Goal: Task Accomplishment & Management: Complete application form

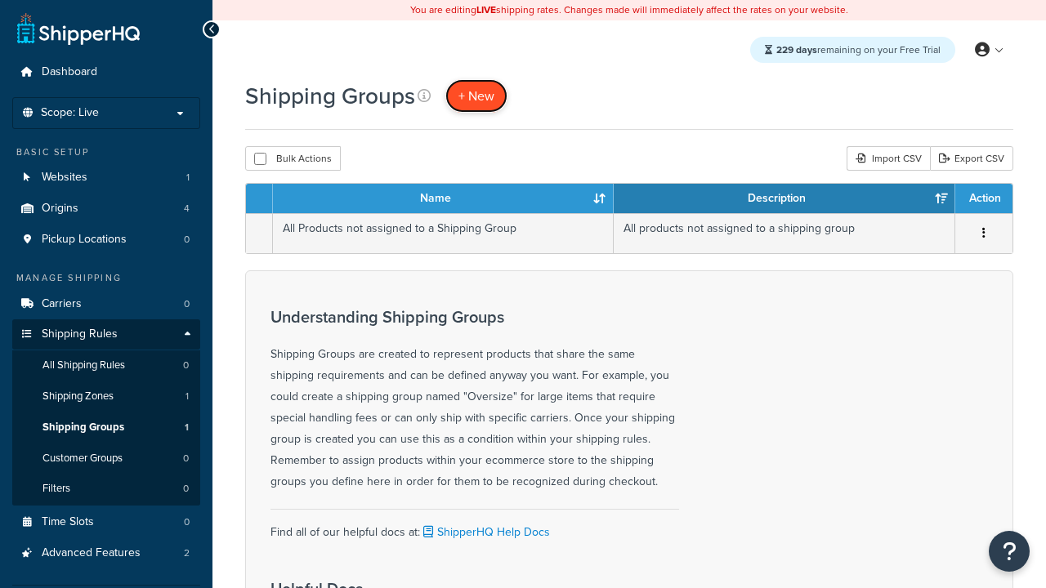
click at [476, 96] on span "+ New" at bounding box center [476, 96] width 36 height 19
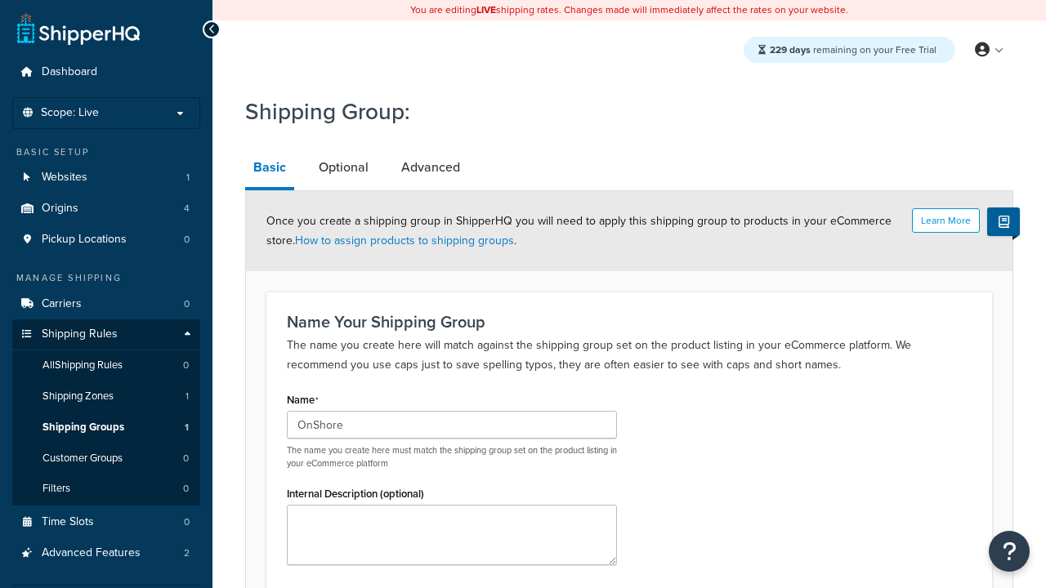
type input "OnShore"
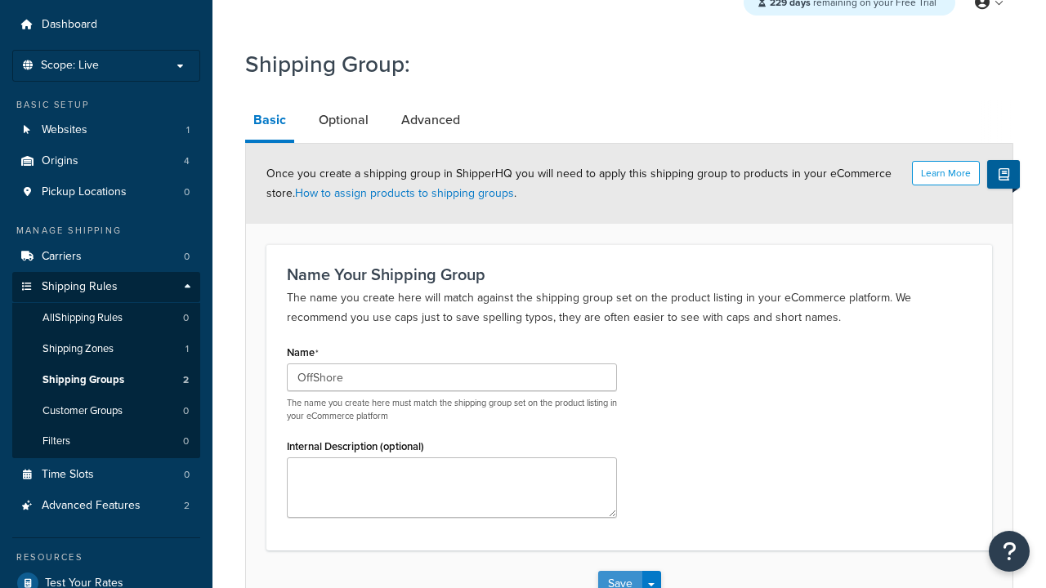
type input "OffShore"
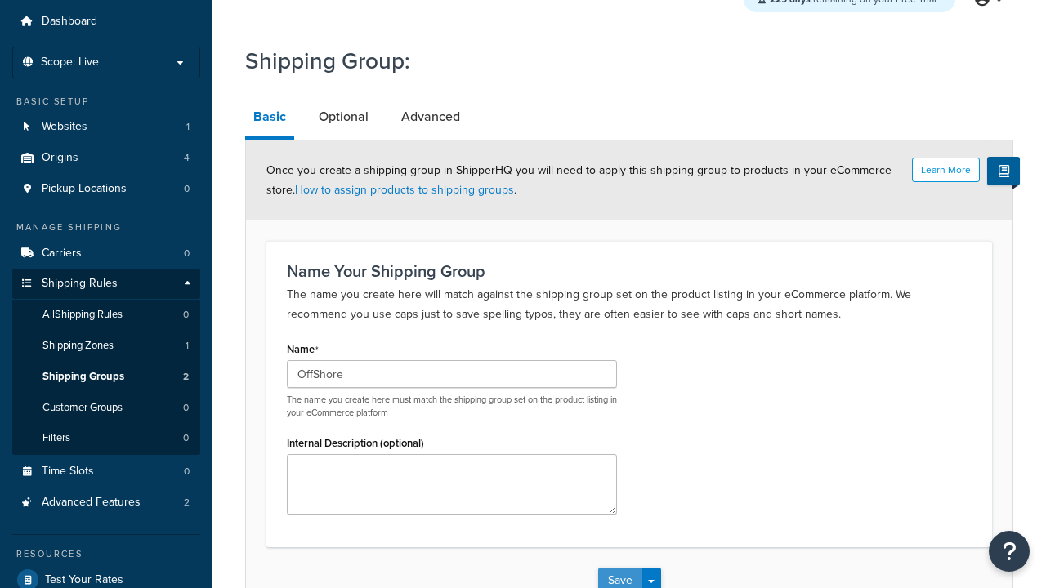
click at [619, 568] on button "Save" at bounding box center [620, 581] width 44 height 26
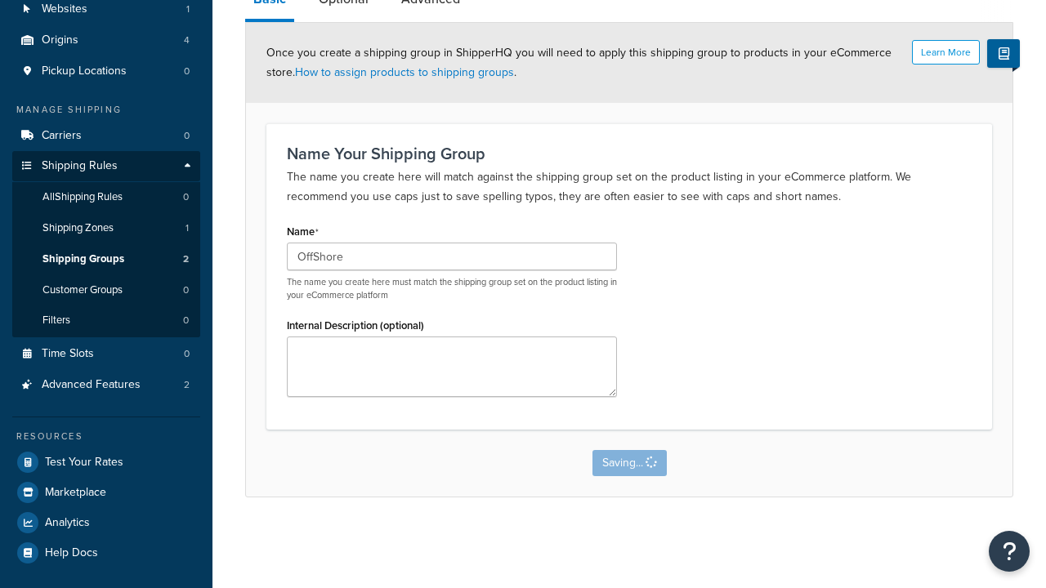
scroll to position [0, 0]
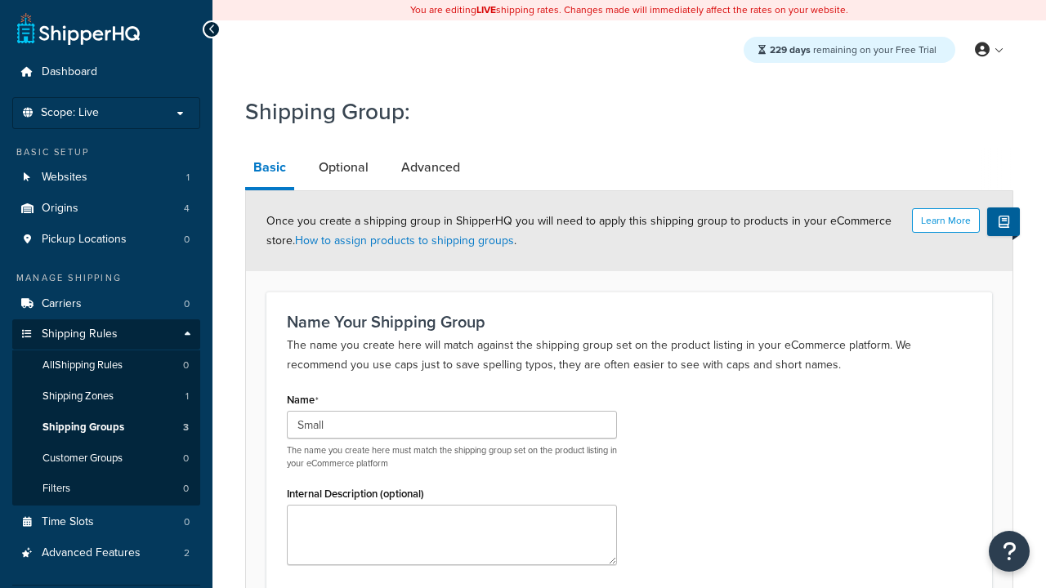
type input "Small"
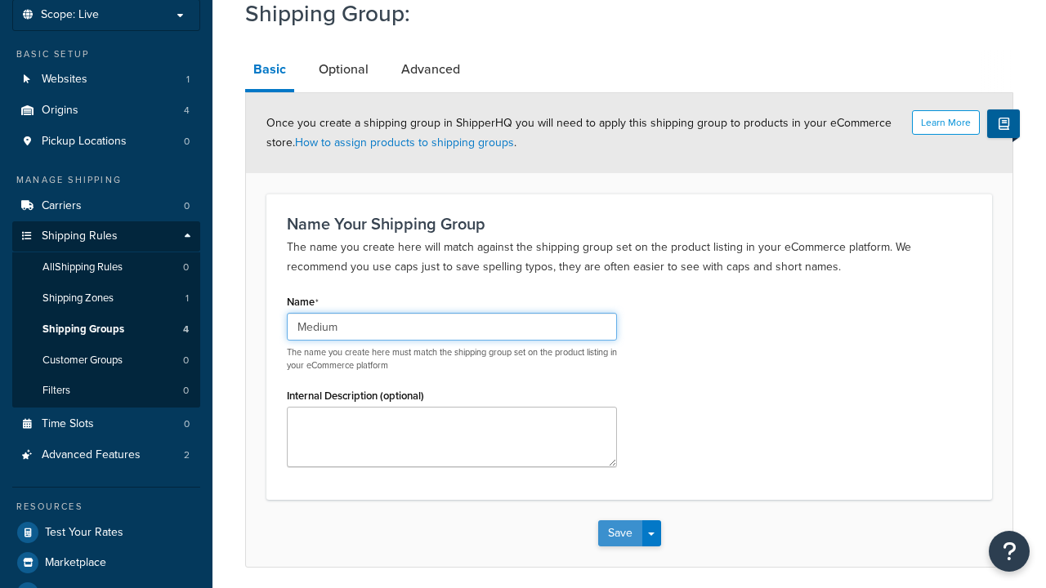
type input "Medium"
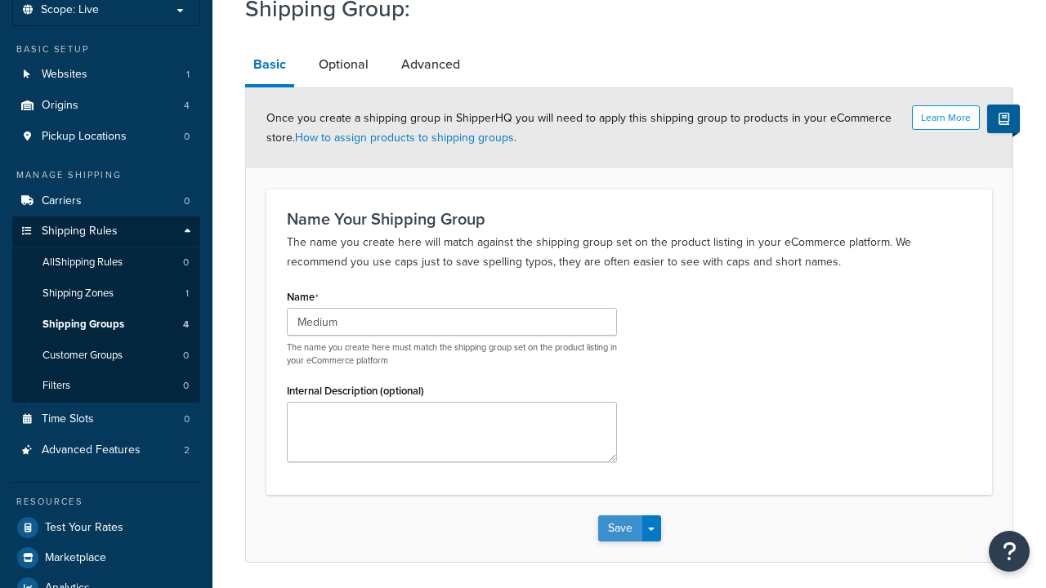
click at [619, 516] on button "Save" at bounding box center [620, 529] width 44 height 26
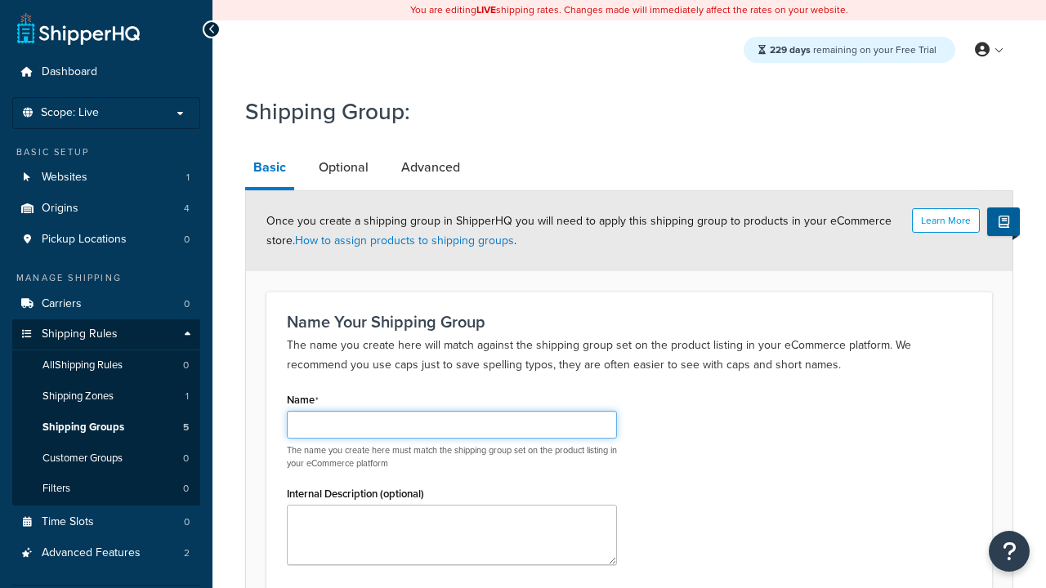
scroll to position [168, 0]
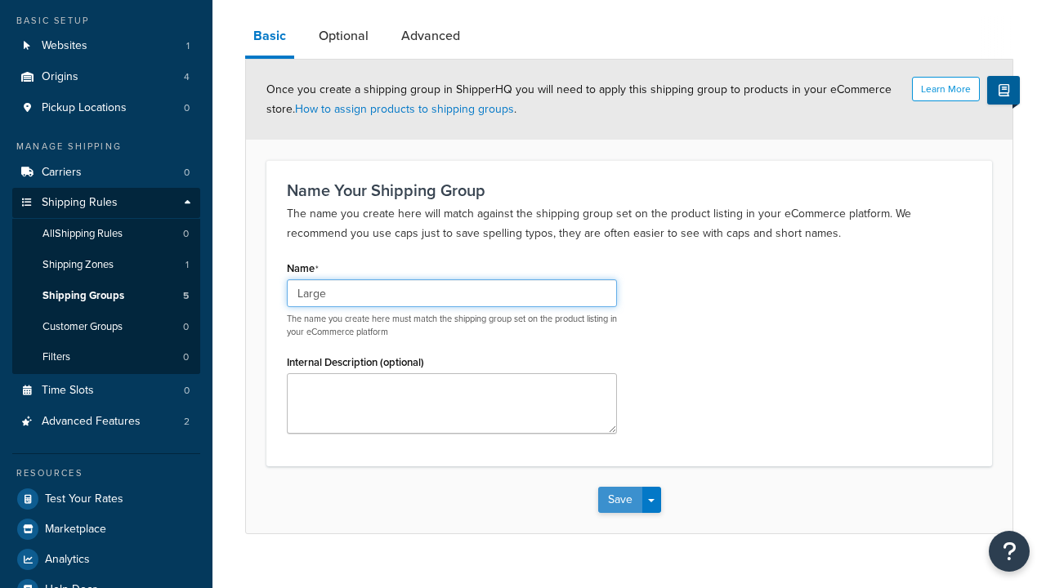
type input "Large"
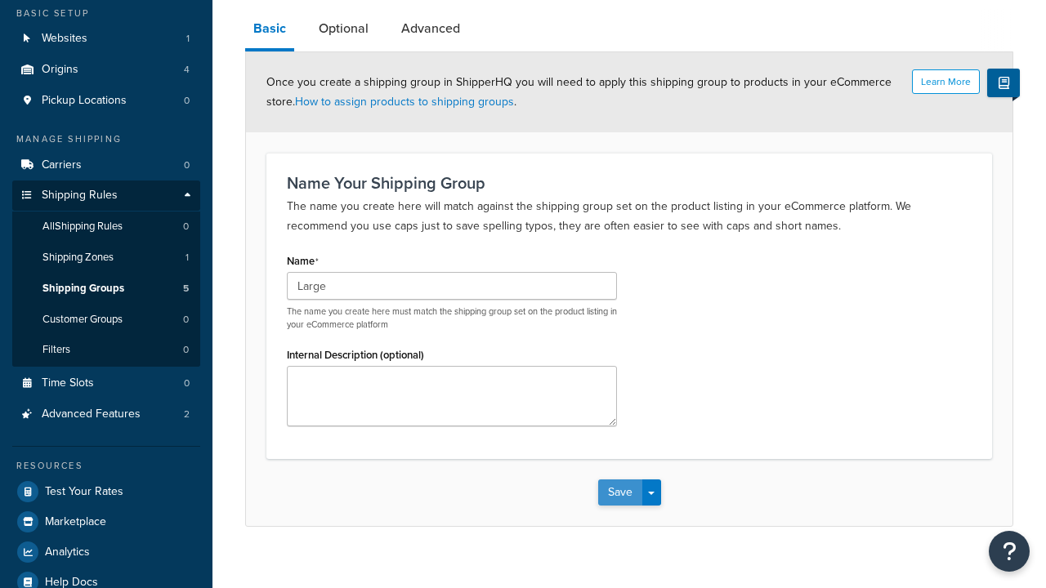
click at [619, 480] on button "Save" at bounding box center [620, 493] width 44 height 26
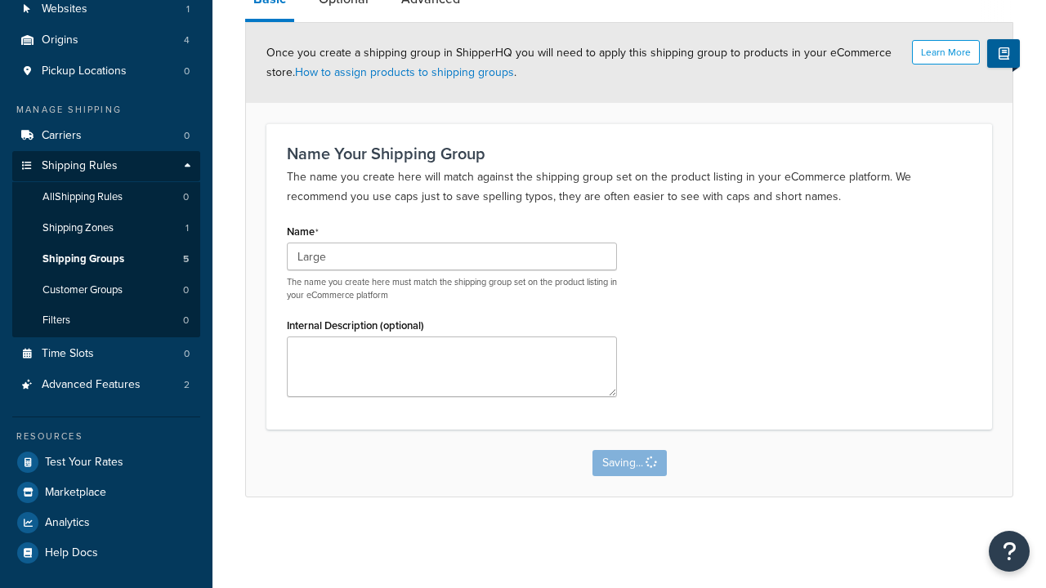
scroll to position [0, 0]
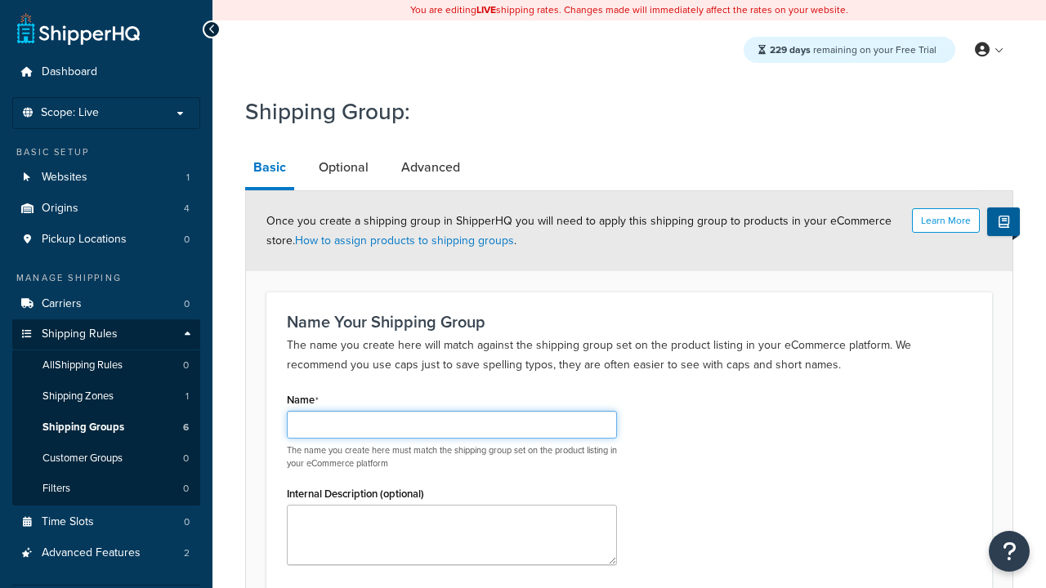
scroll to position [168, 0]
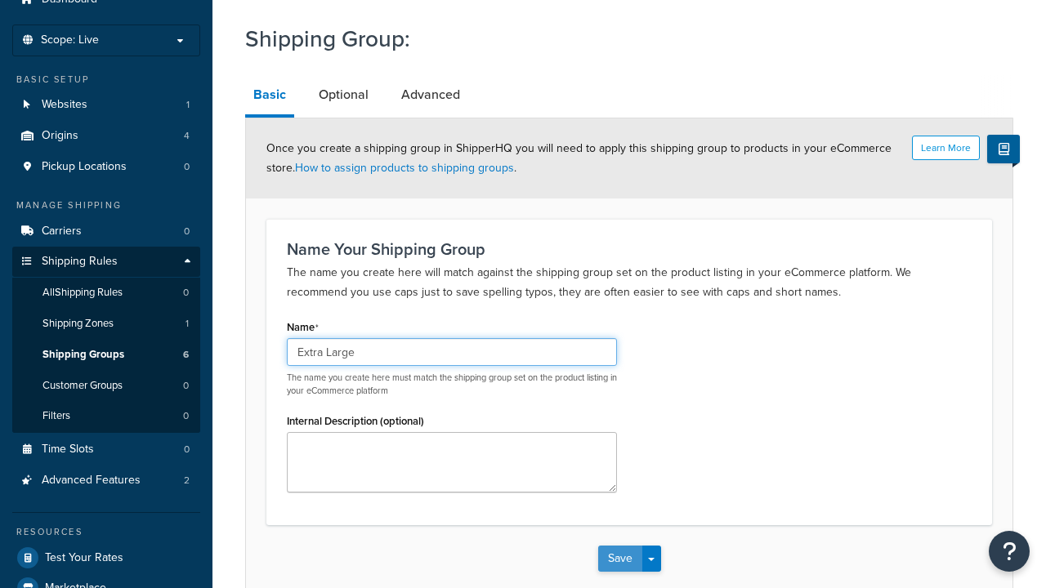
type input "Extra Large"
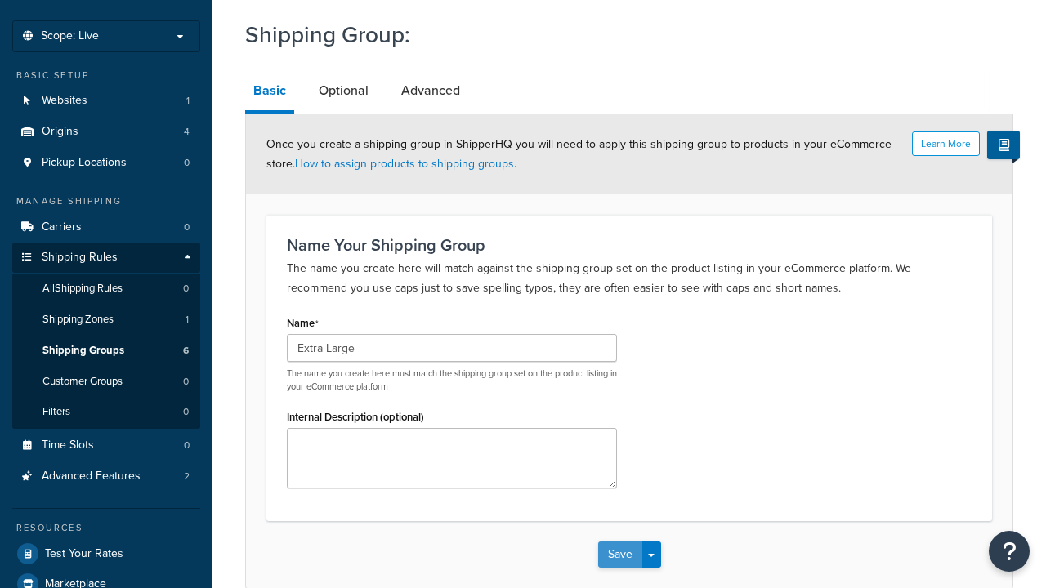
click at [619, 542] on button "Save" at bounding box center [620, 555] width 44 height 26
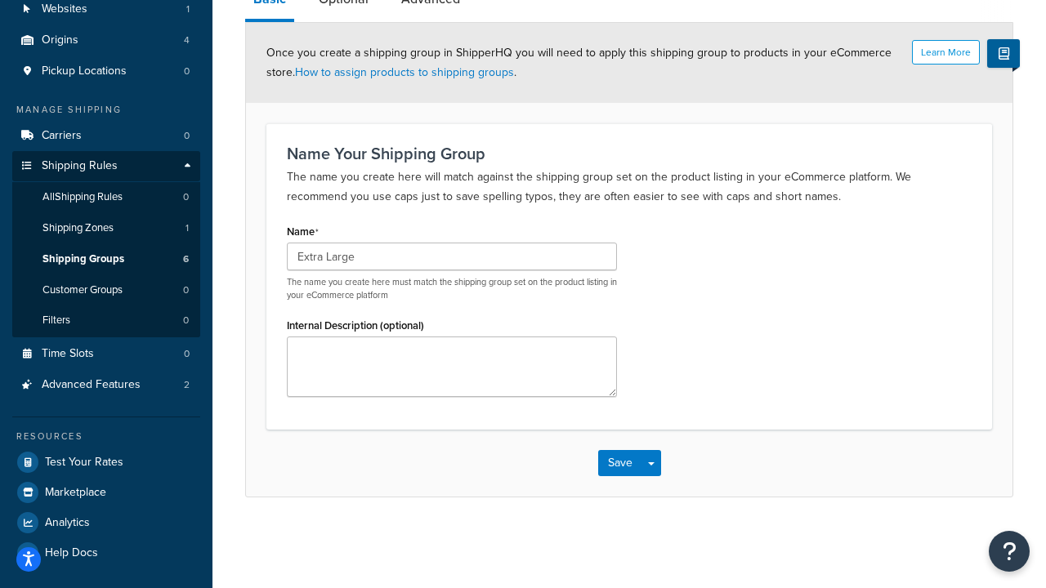
scroll to position [0, 0]
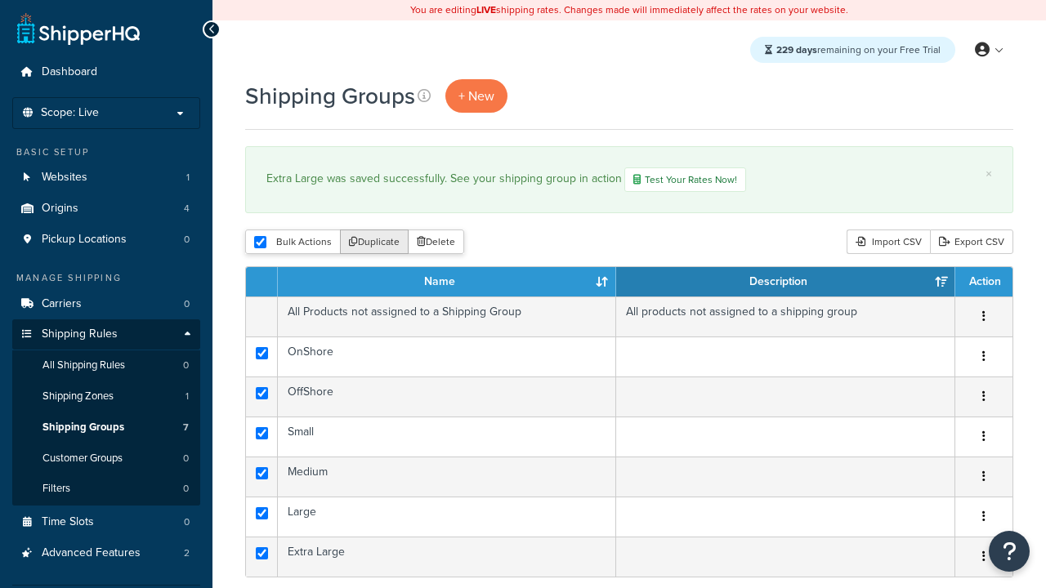
click at [375, 244] on button "Duplicate" at bounding box center [374, 242] width 69 height 25
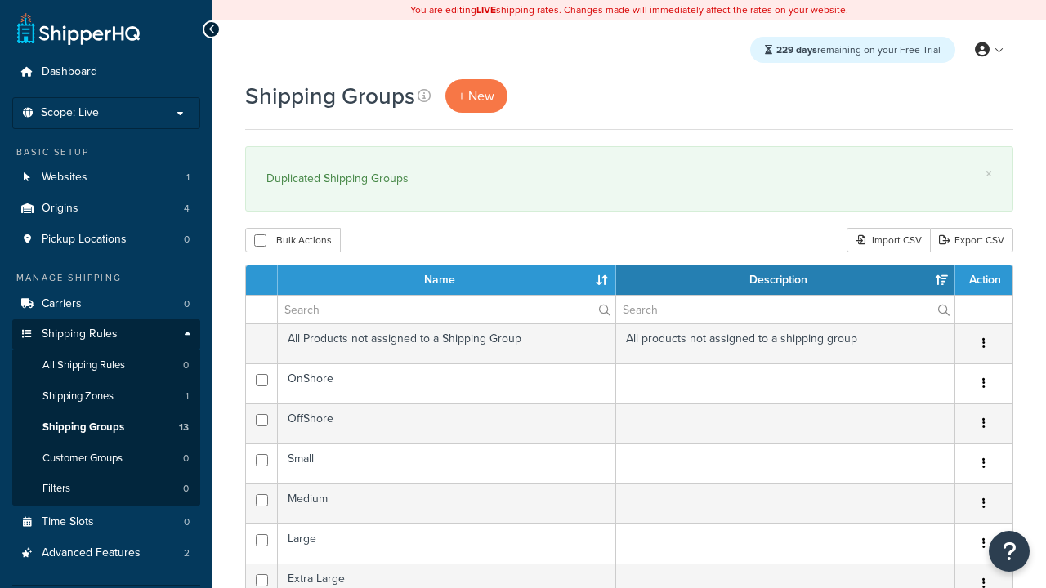
select select "15"
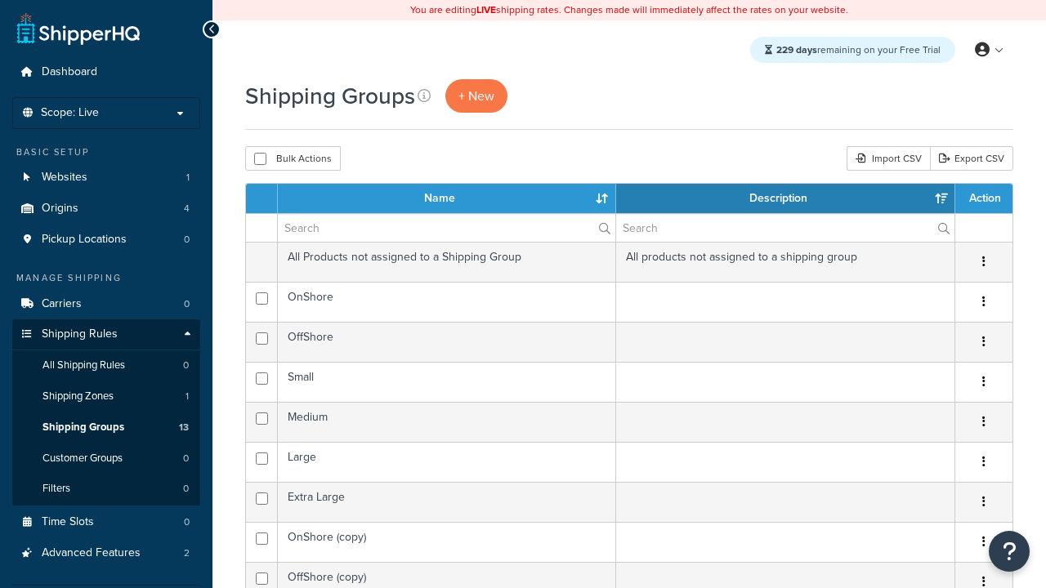
select select "15"
click at [293, 159] on button "Bulk Actions" at bounding box center [293, 158] width 96 height 25
checkbox input "true"
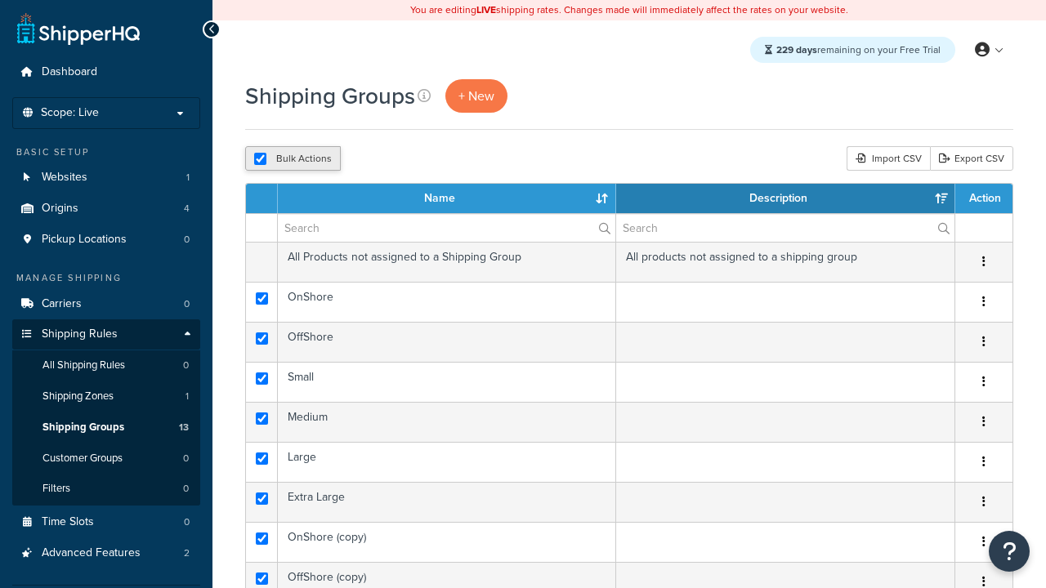
checkbox input "true"
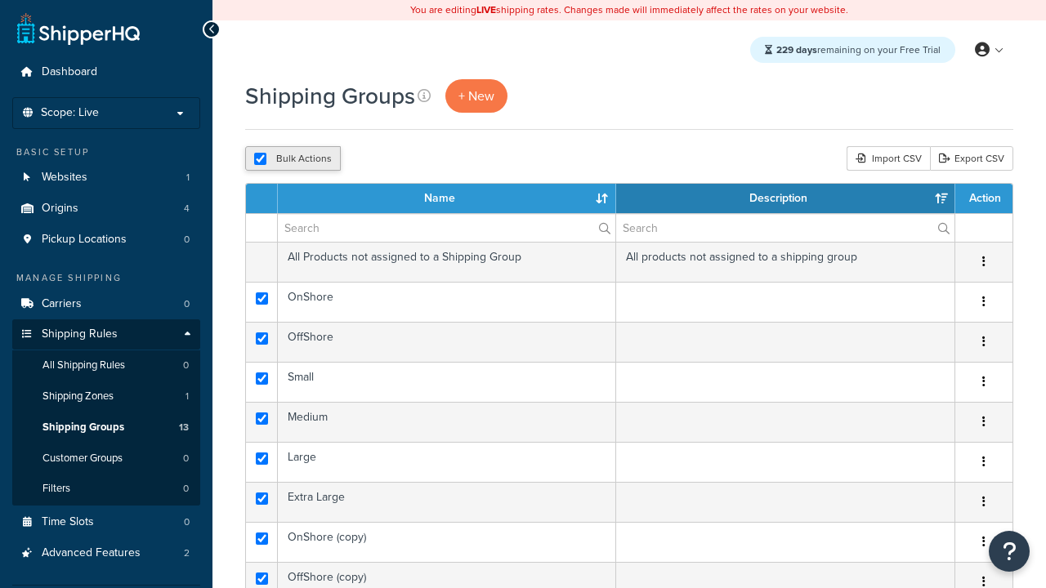
checkbox input "true"
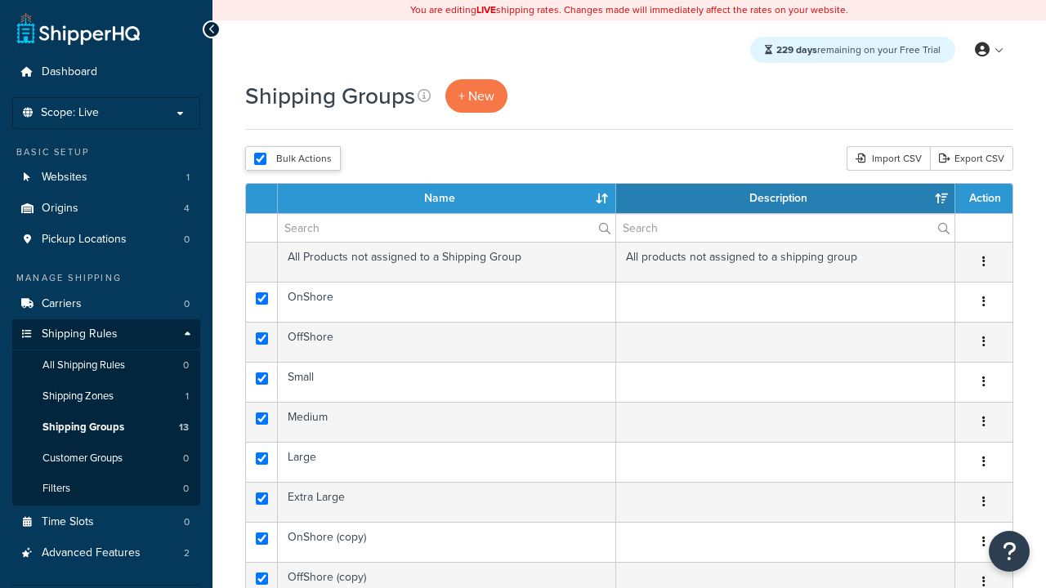
click at [0, 0] on button "Delete" at bounding box center [0, 0] width 0 height 0
